Goal: Task Accomplishment & Management: Complete application form

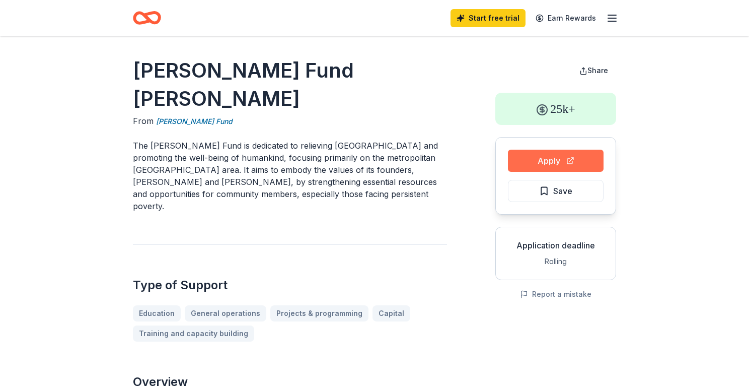
click at [563, 161] on button "Apply" at bounding box center [556, 161] width 96 height 22
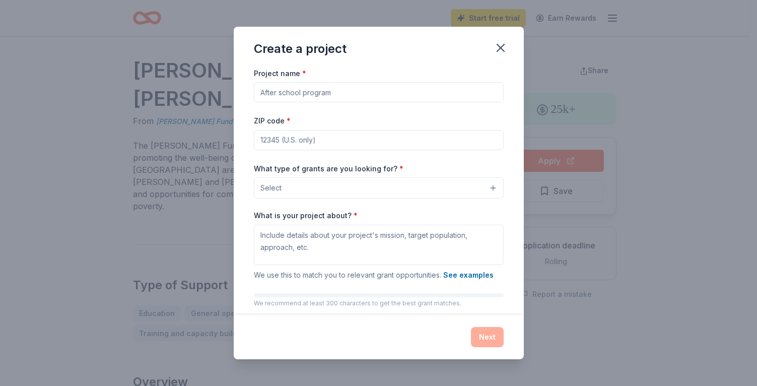
click at [284, 91] on input "Project name *" at bounding box center [379, 92] width 250 height 20
type input "F"
type input "Taste of Waterford"
click at [281, 137] on input "ZIP code *" at bounding box center [379, 140] width 250 height 20
type input "48329"
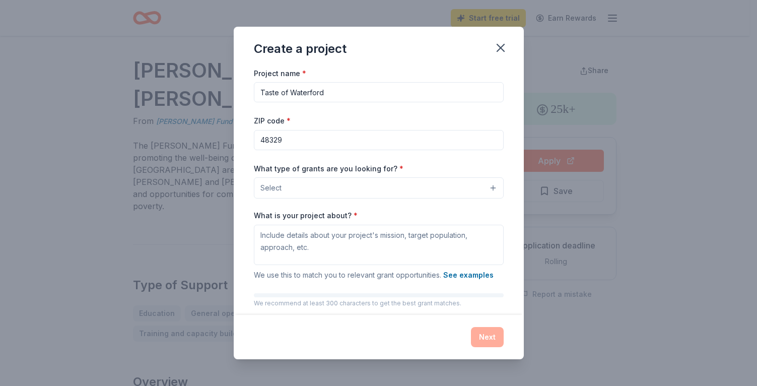
click at [289, 185] on button "Select" at bounding box center [379, 187] width 250 height 21
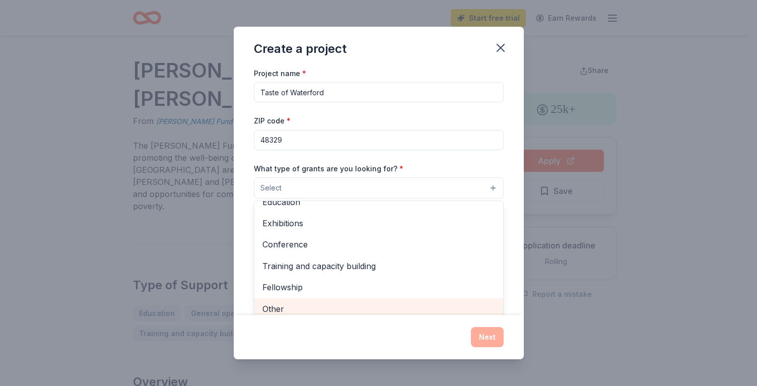
scroll to position [4, 0]
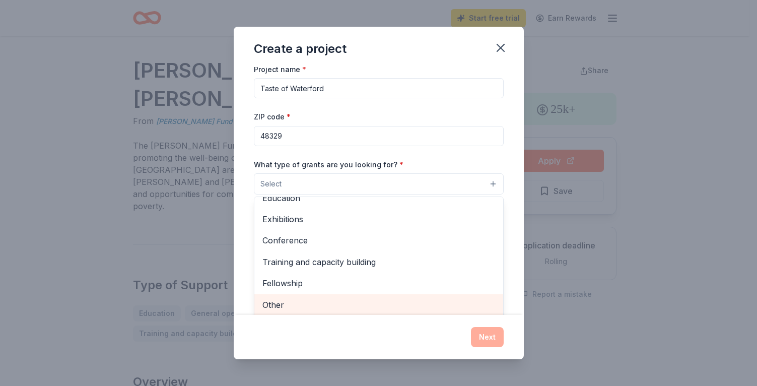
click at [278, 308] on span "Other" at bounding box center [378, 304] width 233 height 13
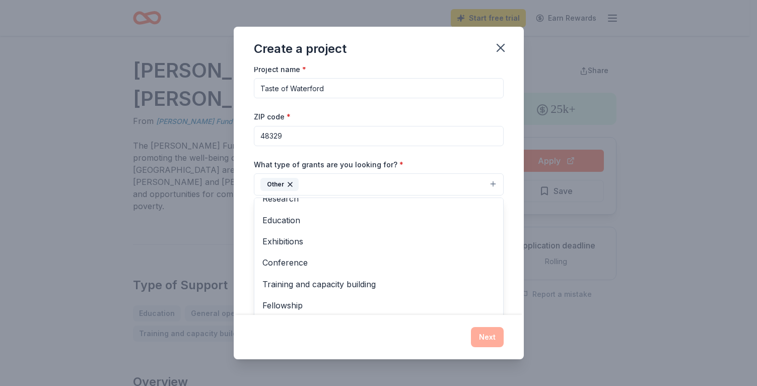
drag, startPoint x: 496, startPoint y: 272, endPoint x: 489, endPoint y: 283, distance: 13.1
click at [489, 283] on div "Project name * Taste of Waterford ZIP code * 48329 What type of grants are you …" at bounding box center [379, 191] width 290 height 248
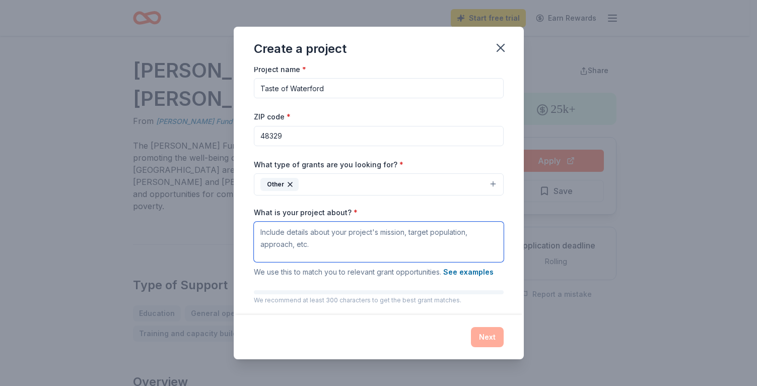
click at [316, 233] on textarea "What is your project about? *" at bounding box center [379, 242] width 250 height 40
click at [265, 231] on textarea "What is your project about? *" at bounding box center [379, 242] width 250 height 40
paste textarea "No child in [GEOGRAPHIC_DATA] should worry about their next meal. Fueling Kids’…"
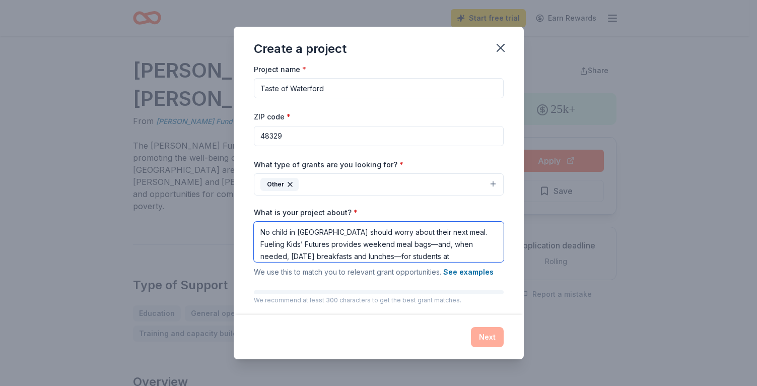
scroll to position [34, 0]
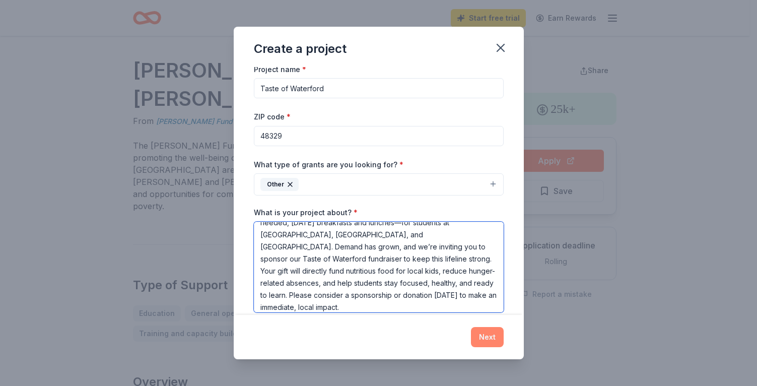
type textarea "No child in [GEOGRAPHIC_DATA] should worry about their next meal. Fueling Kids’…"
click at [483, 340] on button "Next" at bounding box center [487, 337] width 33 height 20
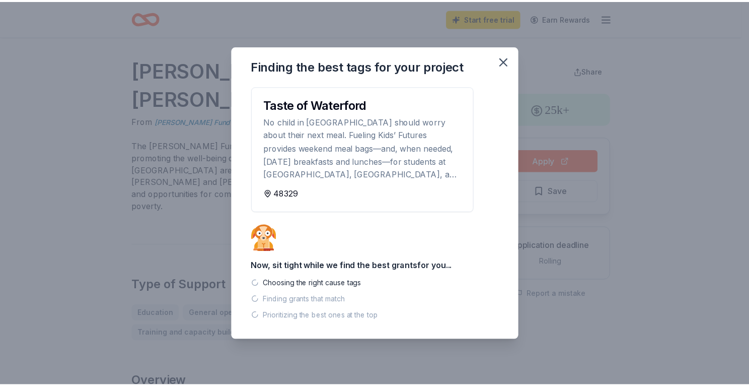
scroll to position [0, 0]
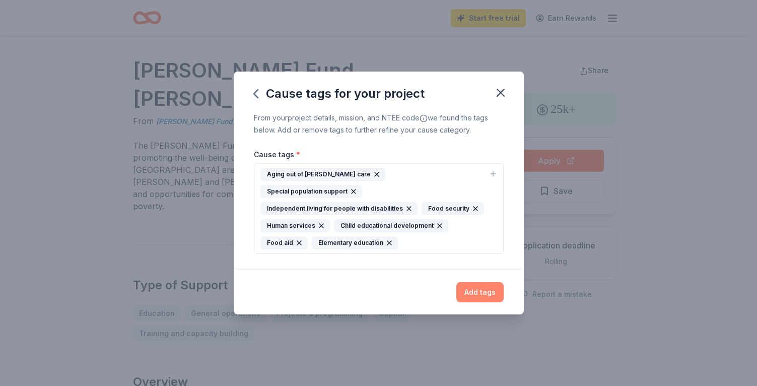
click at [482, 284] on button "Add tags" at bounding box center [479, 292] width 47 height 20
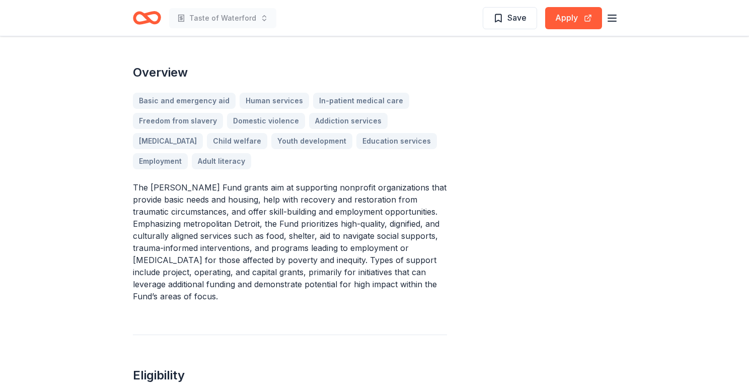
scroll to position [275, 0]
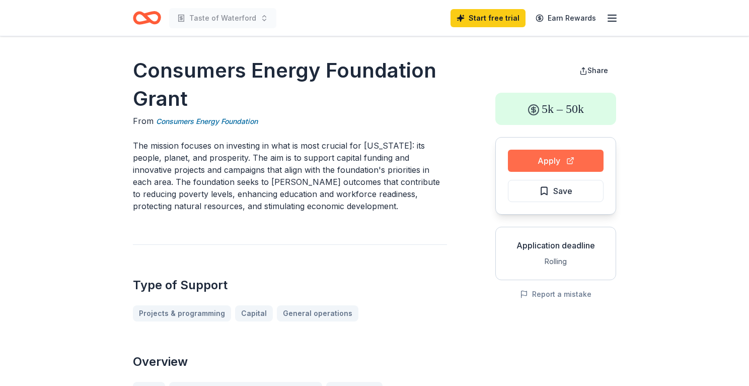
click at [552, 164] on button "Apply" at bounding box center [556, 161] width 96 height 22
